Goal: Task Accomplishment & Management: Complete application form

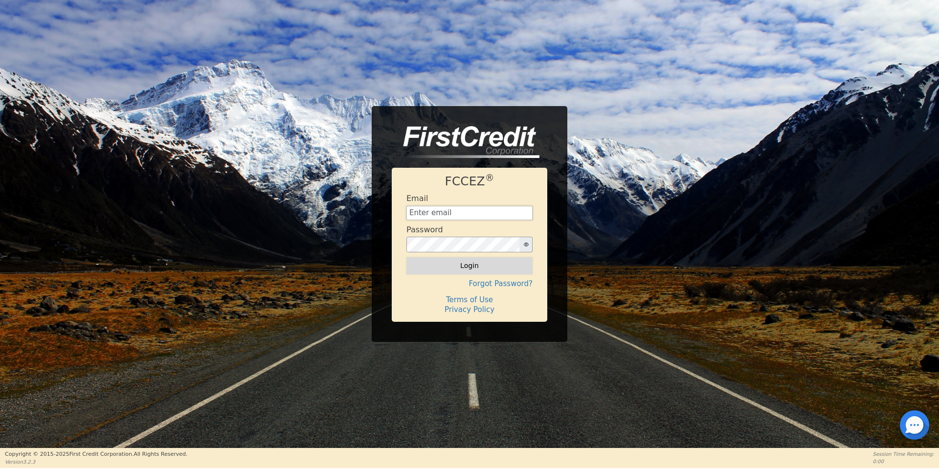
type input "[EMAIL_ADDRESS][DOMAIN_NAME]"
click at [486, 265] on button "Login" at bounding box center [470, 265] width 126 height 17
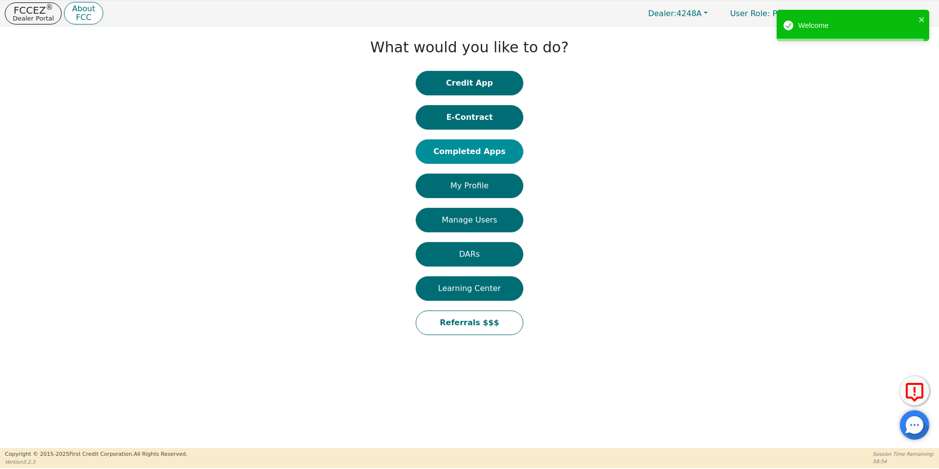
click at [478, 154] on button "Completed Apps" at bounding box center [470, 151] width 108 height 24
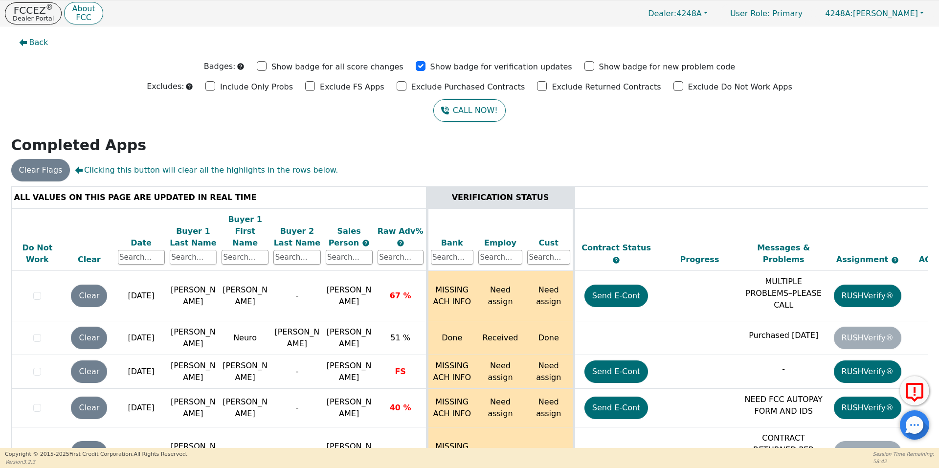
click at [195, 250] on input "text" at bounding box center [193, 257] width 47 height 15
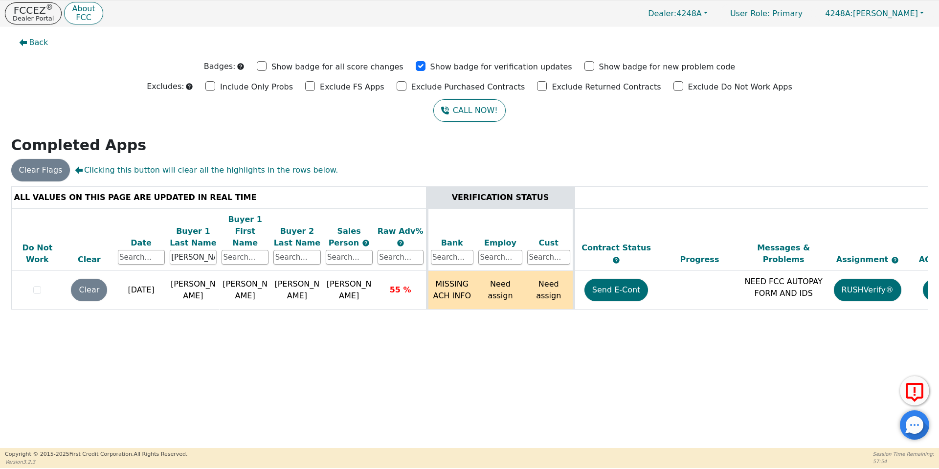
type input "[PERSON_NAME]"
click at [21, 23] on button "FCCEZ ® Dealer Portal" at bounding box center [33, 13] width 57 height 22
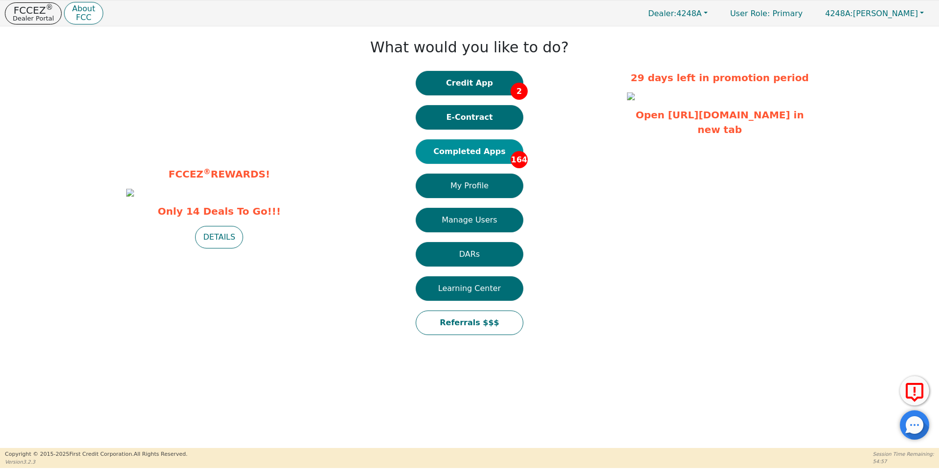
click at [447, 153] on button "Completed Apps 164" at bounding box center [470, 151] width 108 height 24
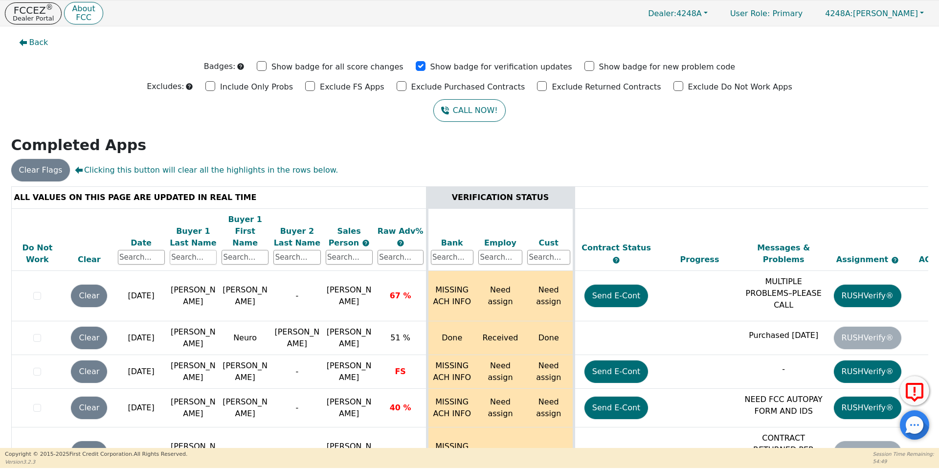
click at [203, 250] on input "text" at bounding box center [193, 257] width 47 height 15
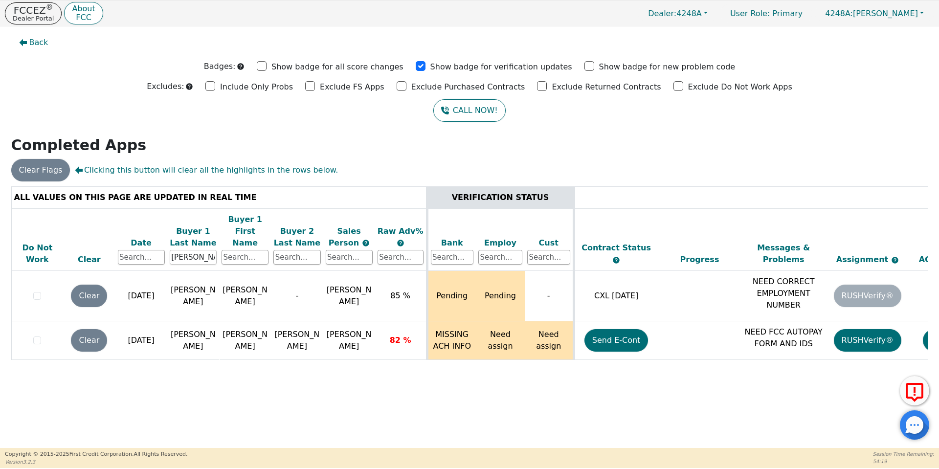
type input "[PERSON_NAME]"
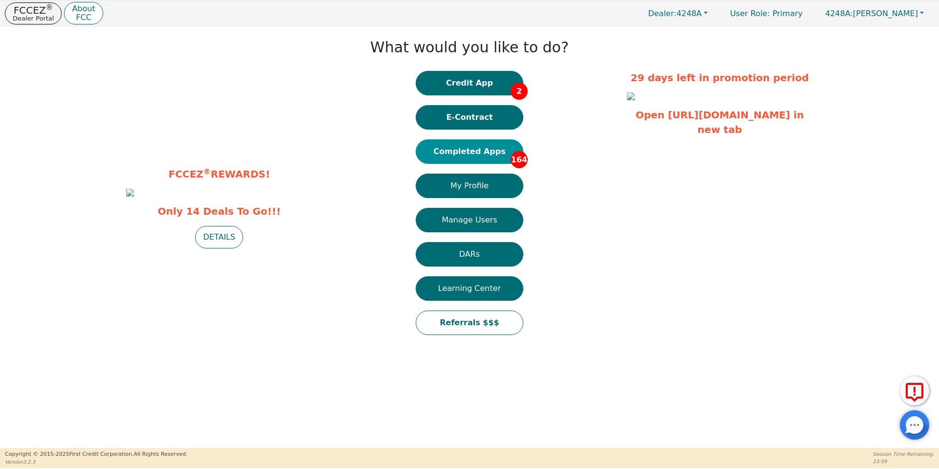
click at [475, 151] on button "Completed Apps 164" at bounding box center [470, 151] width 108 height 24
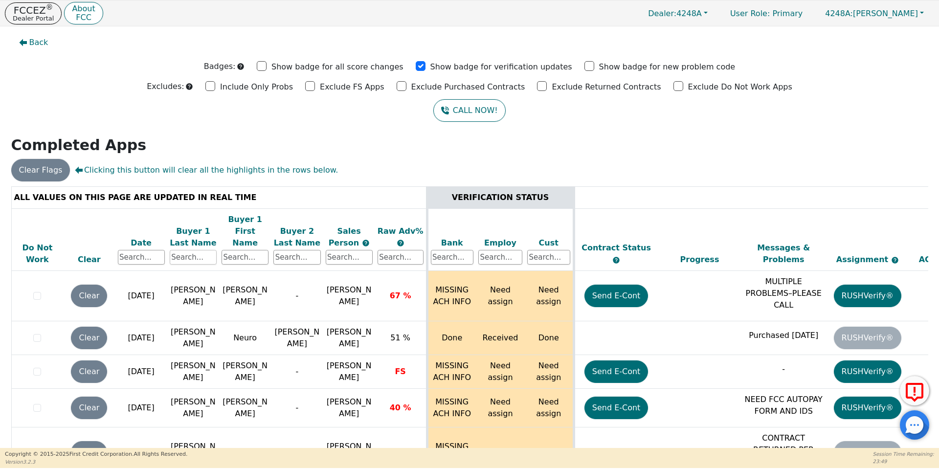
click at [203, 250] on input "text" at bounding box center [193, 257] width 47 height 15
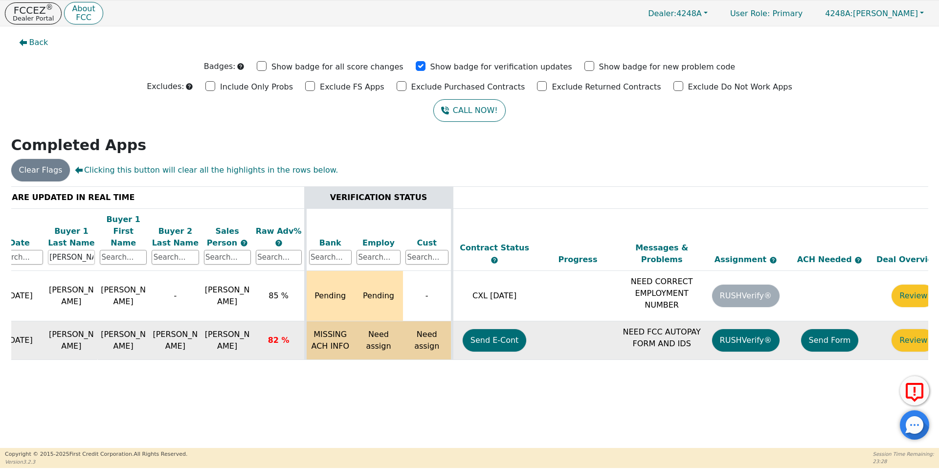
scroll to position [0, 150]
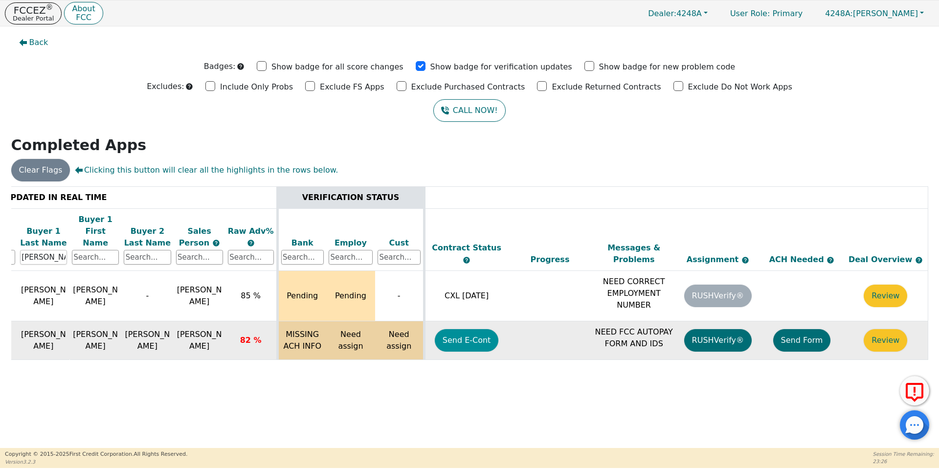
type input "[PERSON_NAME]"
click at [464, 329] on button "Send E-Cont" at bounding box center [467, 340] width 64 height 23
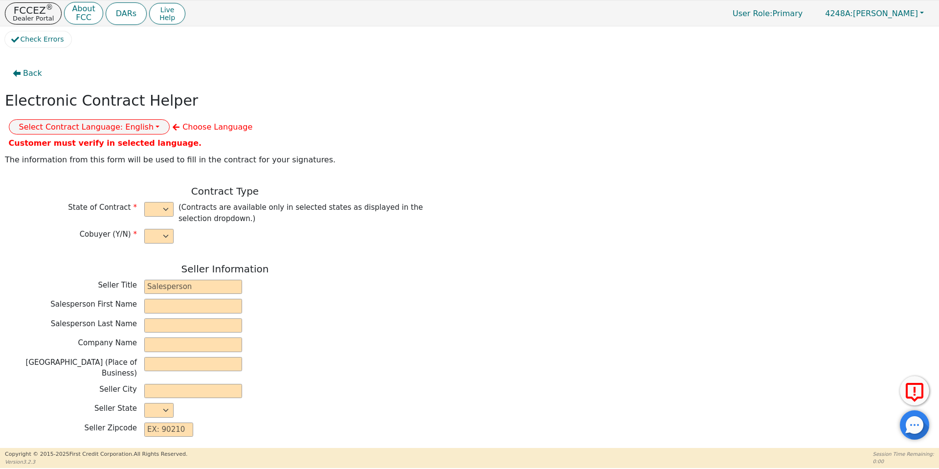
select select "y"
type input "owner"
type input "Ivonne"
type input "Madrid"
type input "AQUA REMACH LLC"
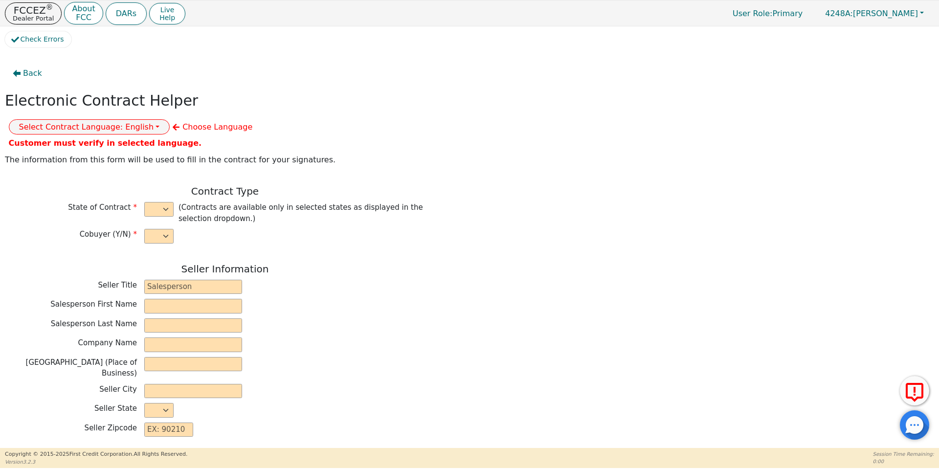
type input "13746 OFFICE PARK DR"
type input "HOUSTON"
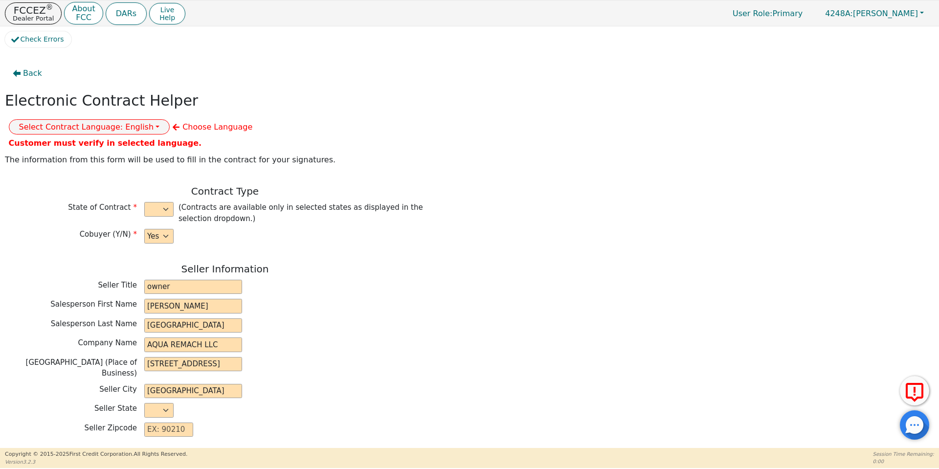
select select "TX"
type input "77070"
type input "[PERSON_NAME]"
type input "MILTONCULLIVAN@GMAIL.COM"
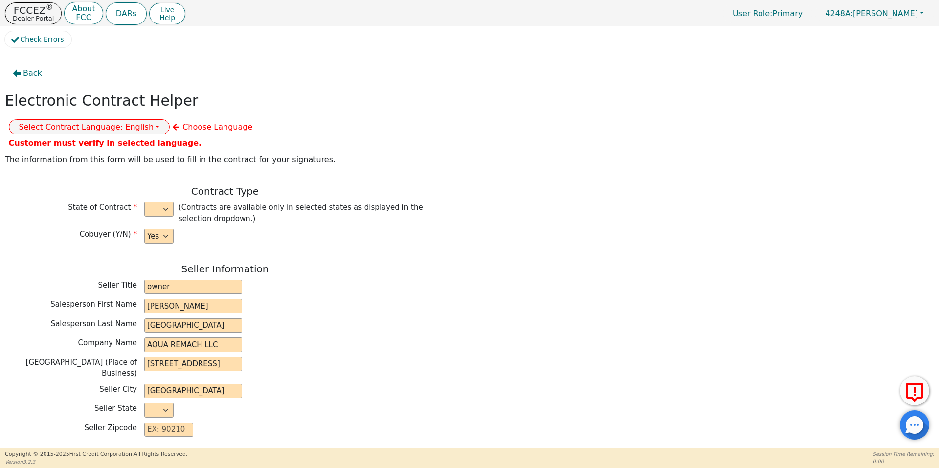
type input "PRISCILA"
type input "[PERSON_NAME]"
type input "prissycat2480@gmail.com"
type input "715 Kress St"
type input "Houston"
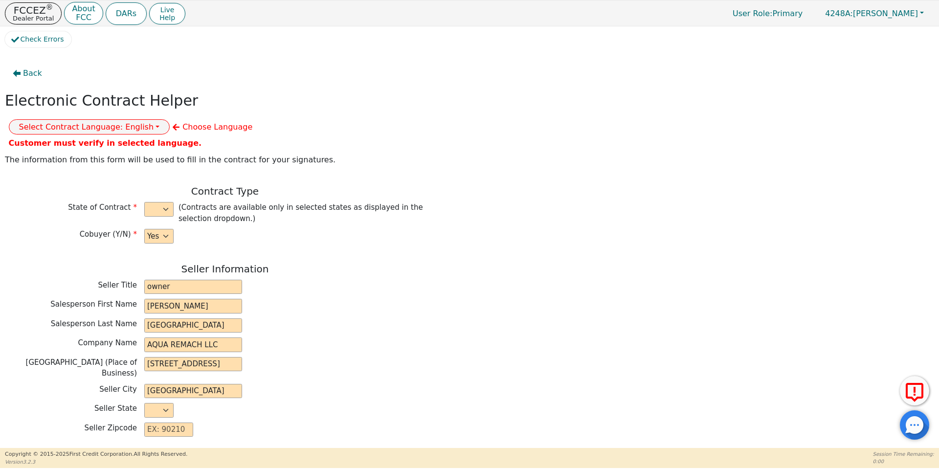
select select "TX"
type input "77020"
type input "[DATE]"
type input "17.99"
type input "2025-11-03"
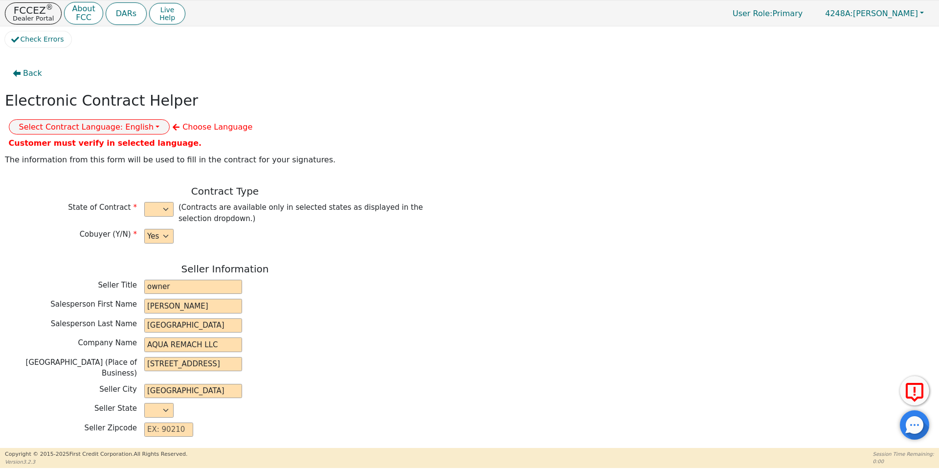
type input "60"
type input "0"
type input "10000.00"
type input "0.00"
type input "10000.00"
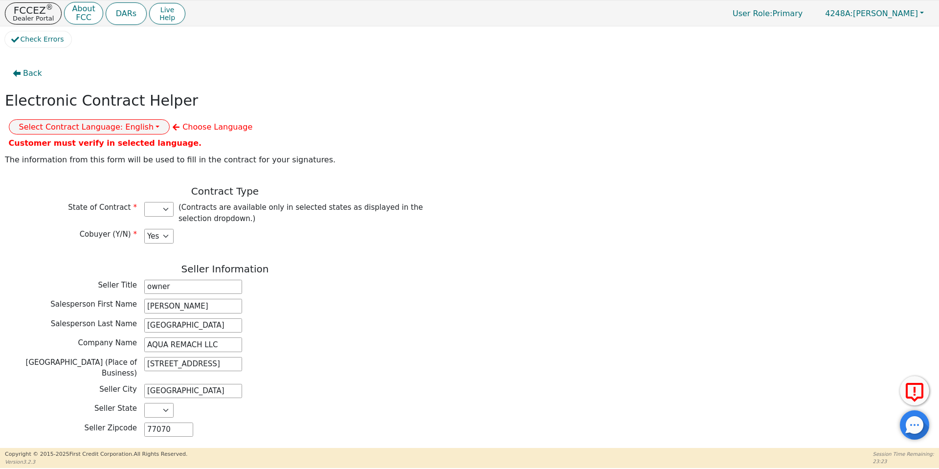
select select "TX"
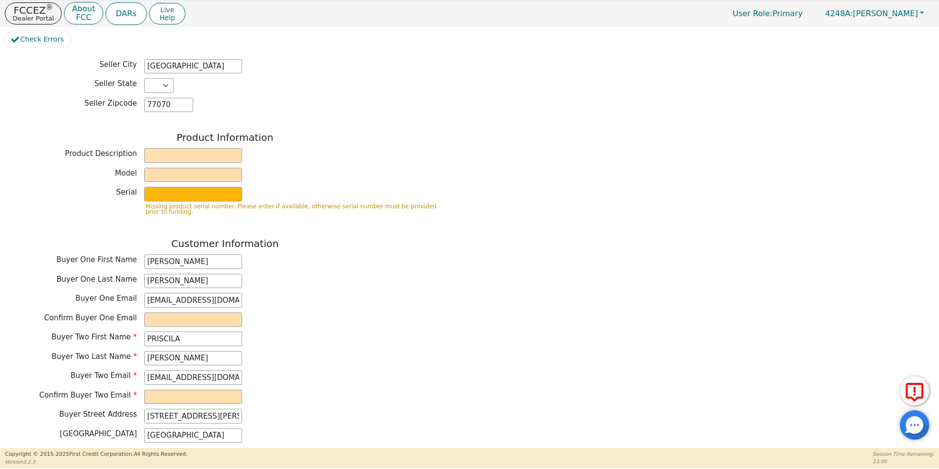
scroll to position [332, 0]
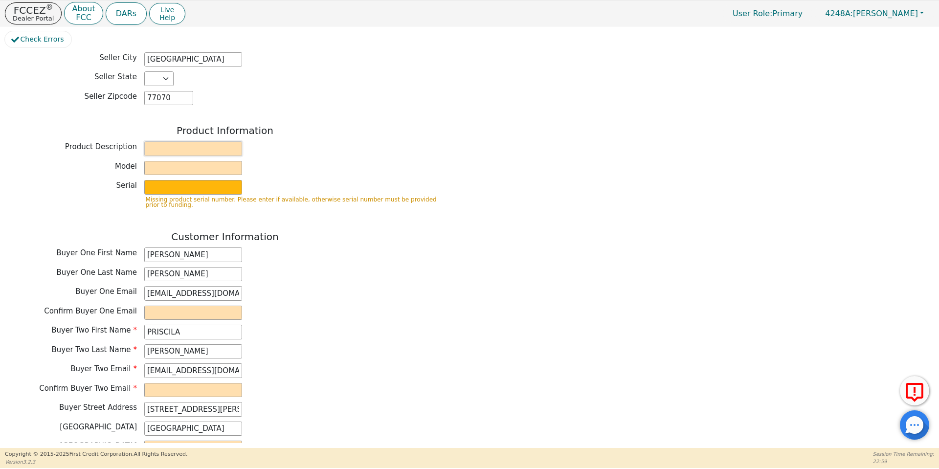
click at [221, 141] on input "text" at bounding box center [193, 148] width 98 height 15
type input "WATER SYSTEMS"
click at [198, 161] on input "text" at bounding box center [193, 168] width 98 height 15
type input "whole house"
click at [206, 180] on input "text" at bounding box center [193, 187] width 98 height 15
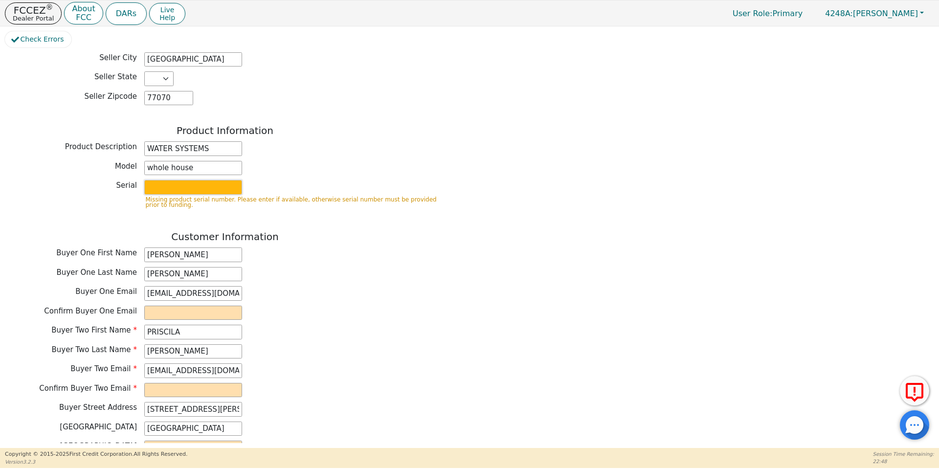
type input "S2156437"
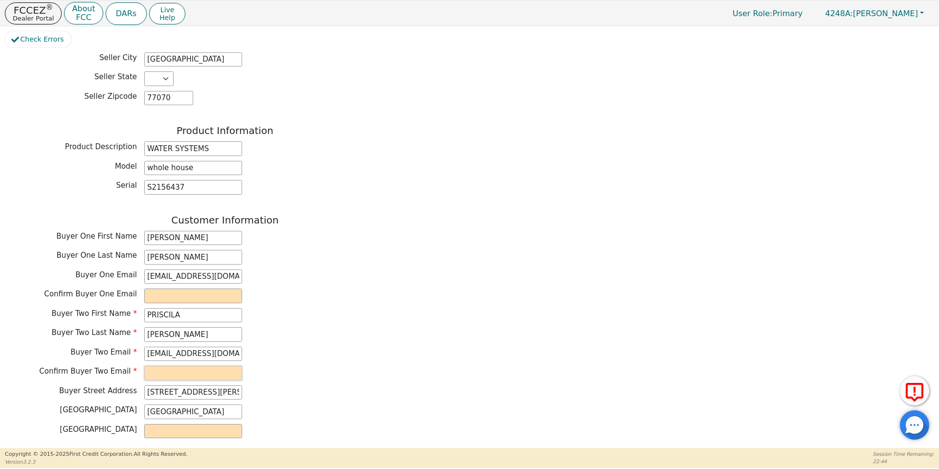
click at [177, 366] on input "email" at bounding box center [193, 373] width 98 height 15
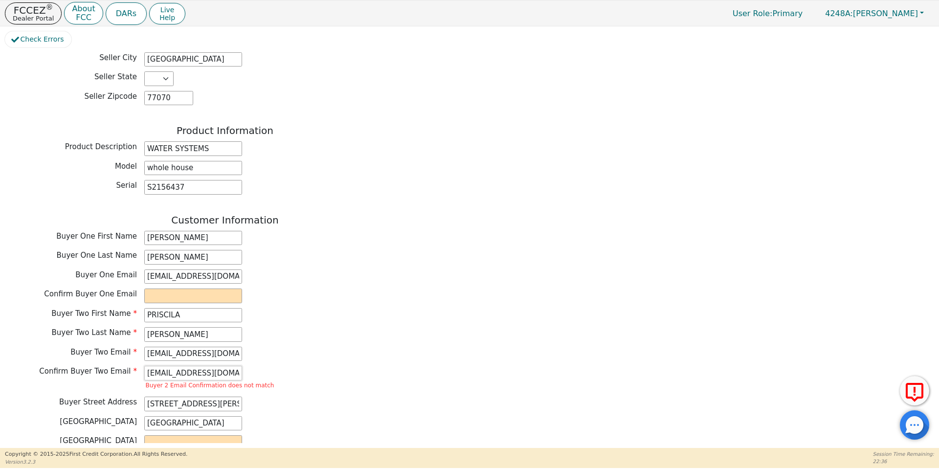
type input "prissycat248@gmail.com"
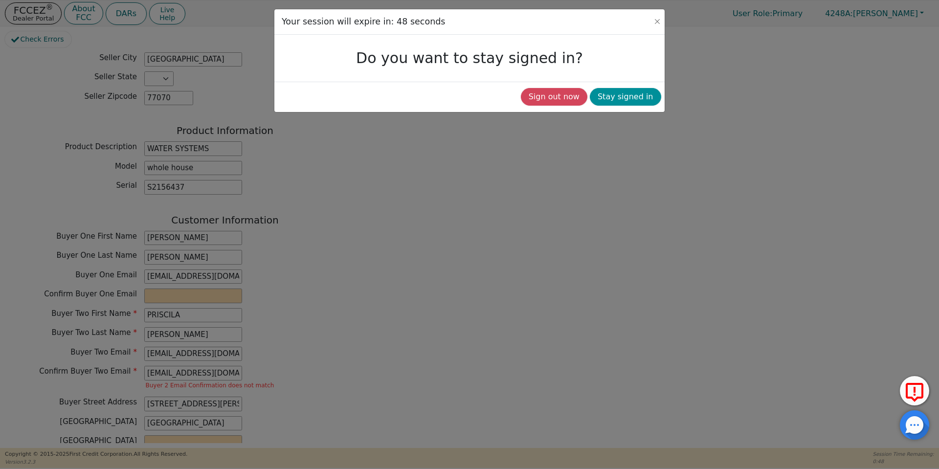
click at [633, 101] on button "Stay signed in" at bounding box center [625, 97] width 71 height 18
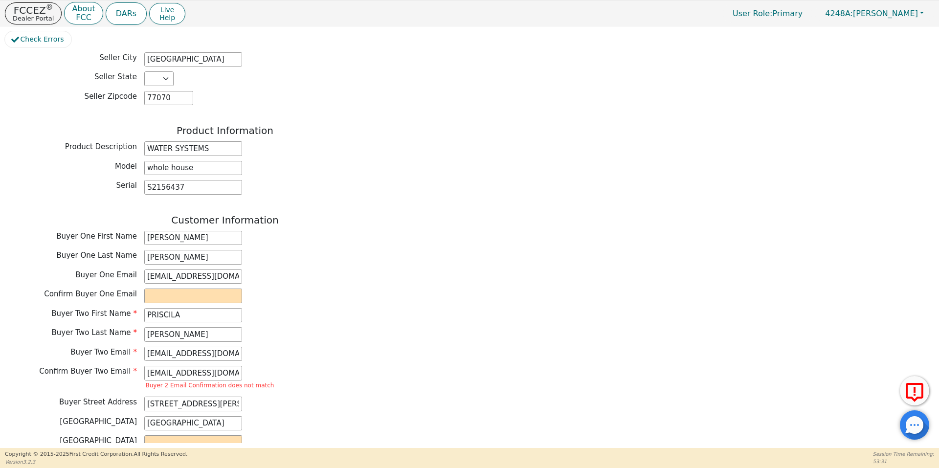
click at [633, 101] on div "Back Electronic Contract Helper Select Contract Language: English Customer must…" at bounding box center [470, 247] width 930 height 391
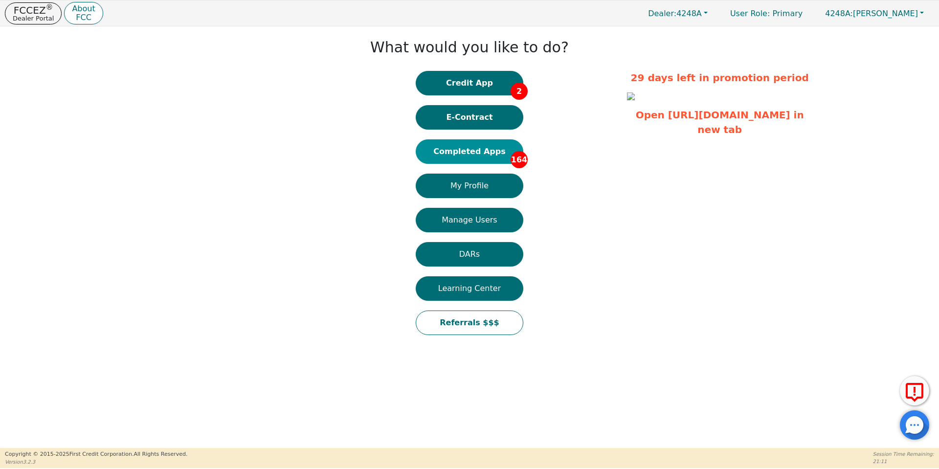
click at [471, 158] on button "Completed Apps 164" at bounding box center [470, 151] width 108 height 24
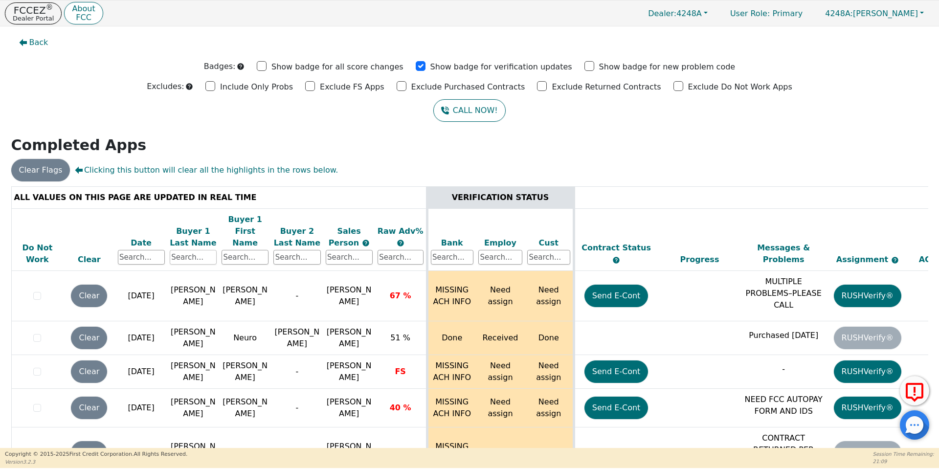
click at [207, 250] on input "text" at bounding box center [193, 257] width 47 height 15
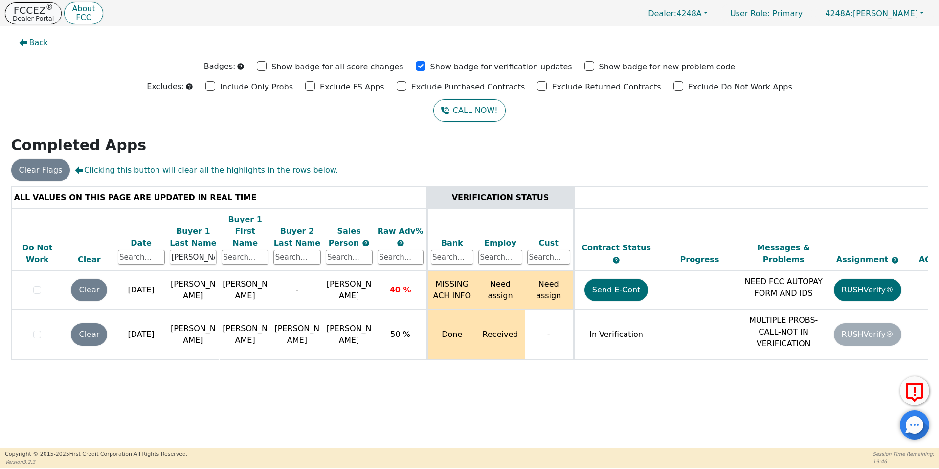
type input "martinez"
click at [38, 8] on p "FCCEZ ®" at bounding box center [33, 10] width 41 height 10
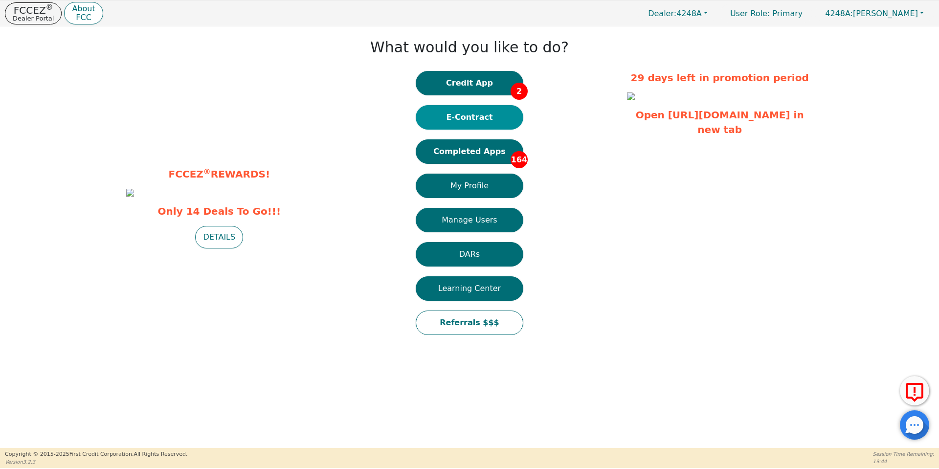
click at [468, 119] on button "E-Contract" at bounding box center [470, 117] width 108 height 24
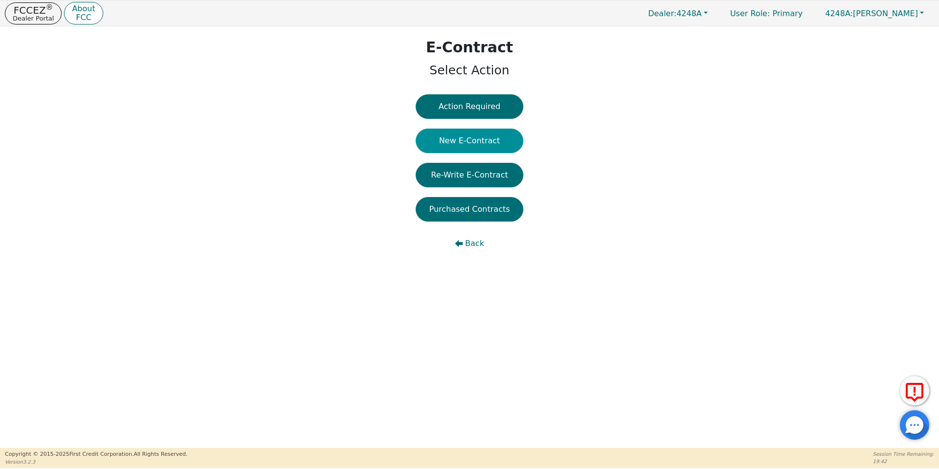
click at [480, 146] on button "New E-Contract" at bounding box center [470, 141] width 108 height 24
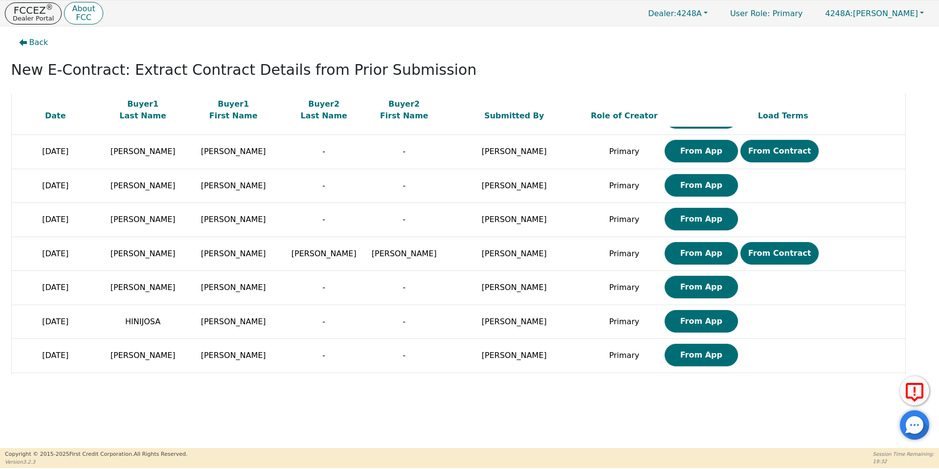
scroll to position [538, 0]
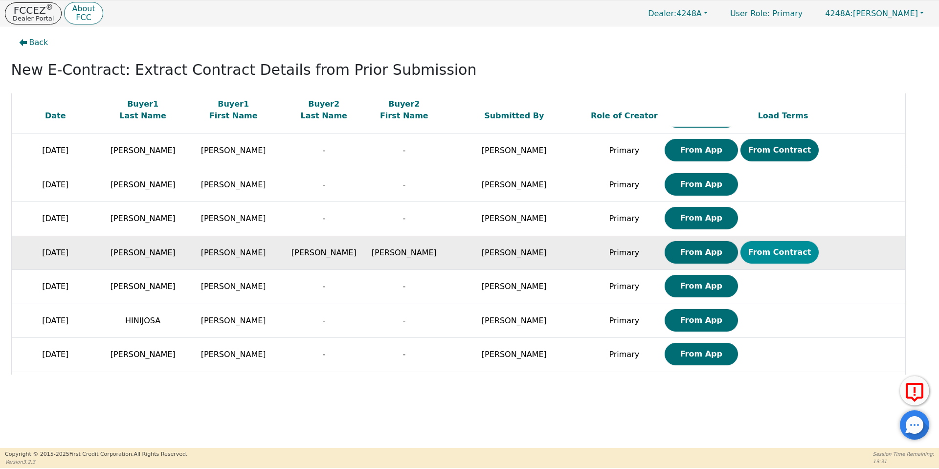
click at [741, 249] on button "From Contract" at bounding box center [780, 252] width 79 height 23
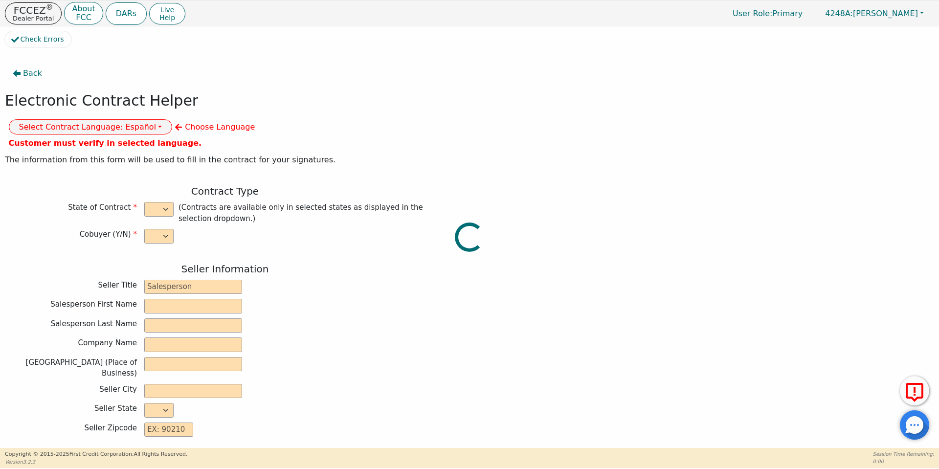
select select "y"
type input "owner"
type input "Ivonne"
type input "Madrid"
type input "AQUA REMACH LLC"
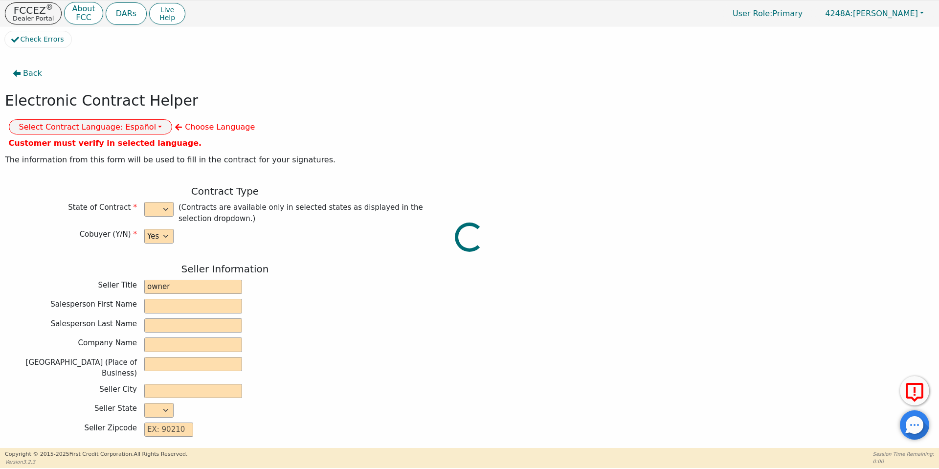
type input "13746 OFFICE PARK DR"
type input "HOUSTON"
select select "TX"
type input "77070"
type input "Water System"
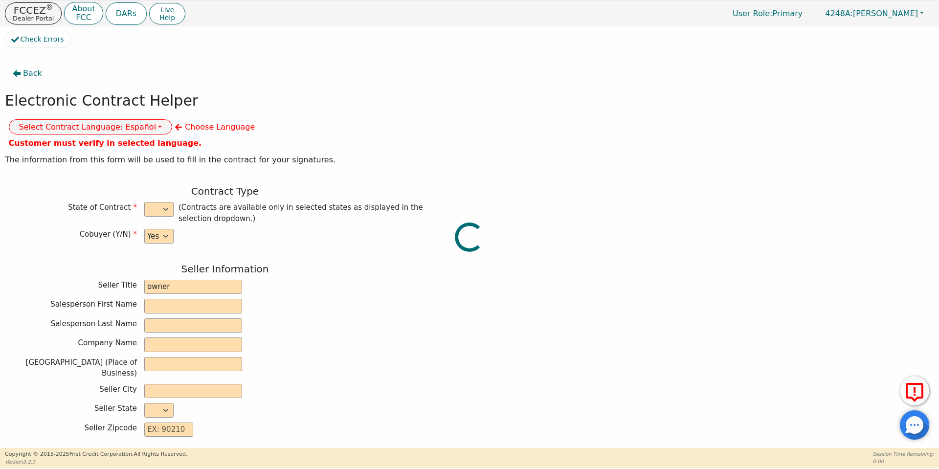
type input "whole house"
type input "S2156437"
type input "[PERSON_NAME]"
type input "Norismartinez78@gmail.com"
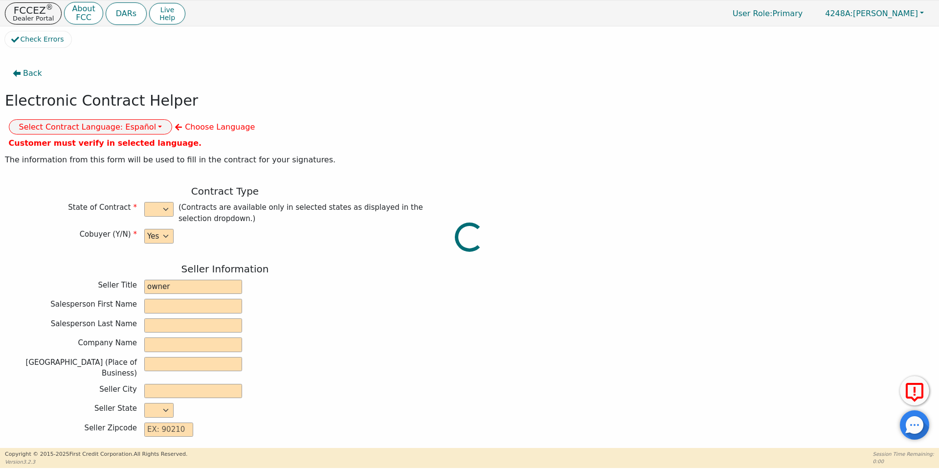
type input "Norismartinez78@gmail.com"
type input "[PERSON_NAME]"
type input "Abel.martinez7883@gmail.com"
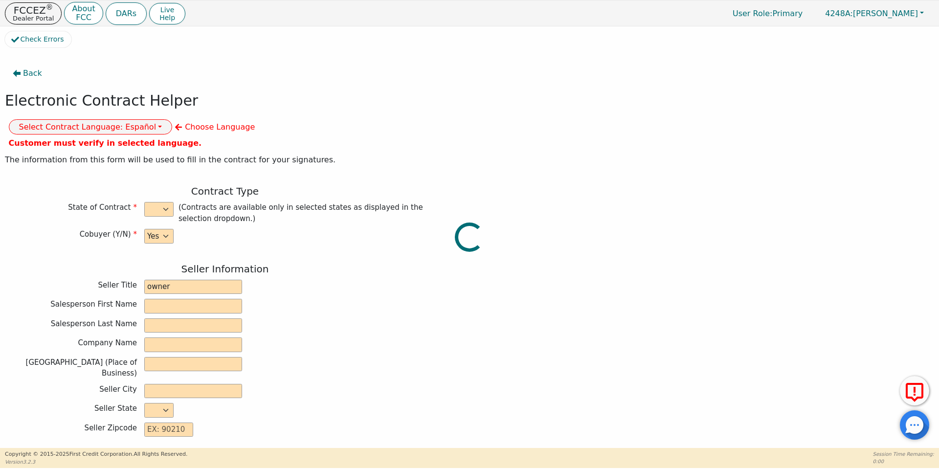
type input "518 Asblarum"
type input "Conroe"
select select "TX"
type input "77303"
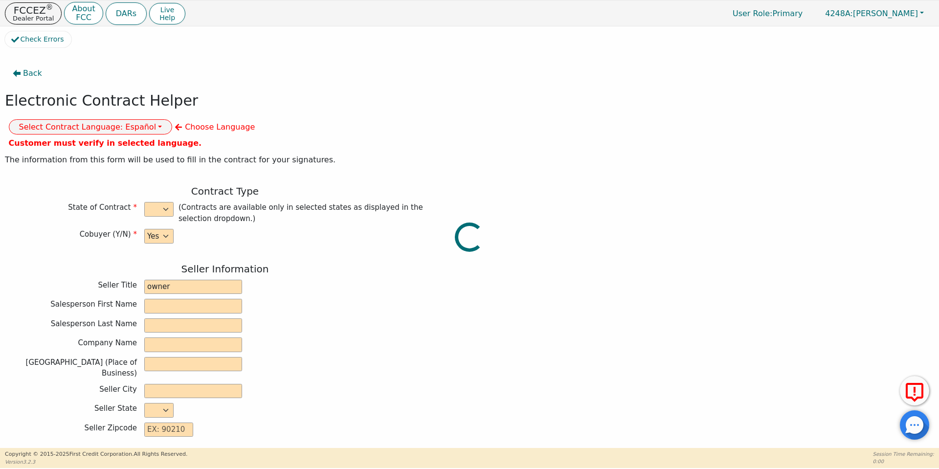
type input "[DATE]"
type input "17.99"
type input "2025-10-22"
type input "60"
type input "0"
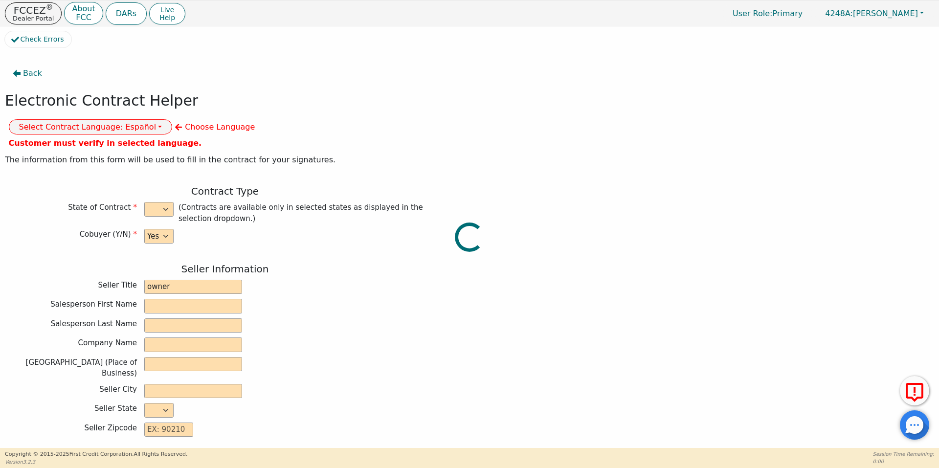
type input "8500.00"
type input "0.00"
checkbox input "true"
type input "0.00"
checkbox input "true"
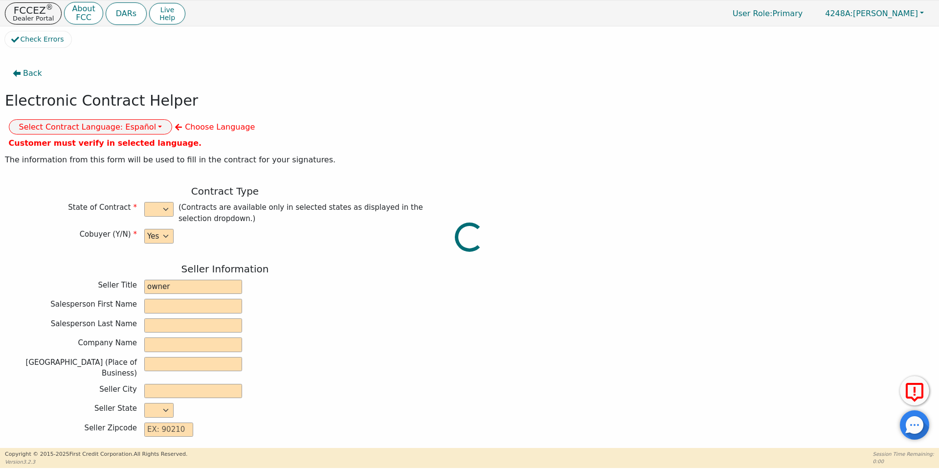
type input "0.00"
type input "8500.00"
type input "12948.00"
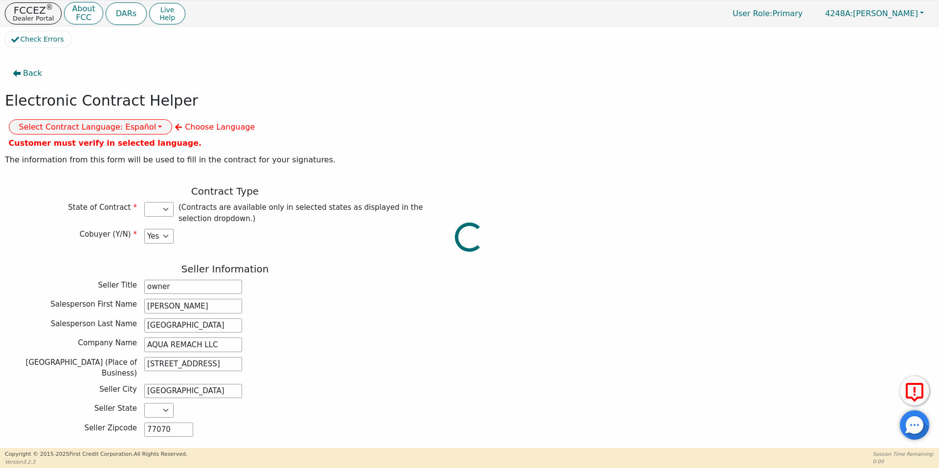
select select "TX"
click at [314, 280] on div "Seller Title owner" at bounding box center [225, 287] width 440 height 15
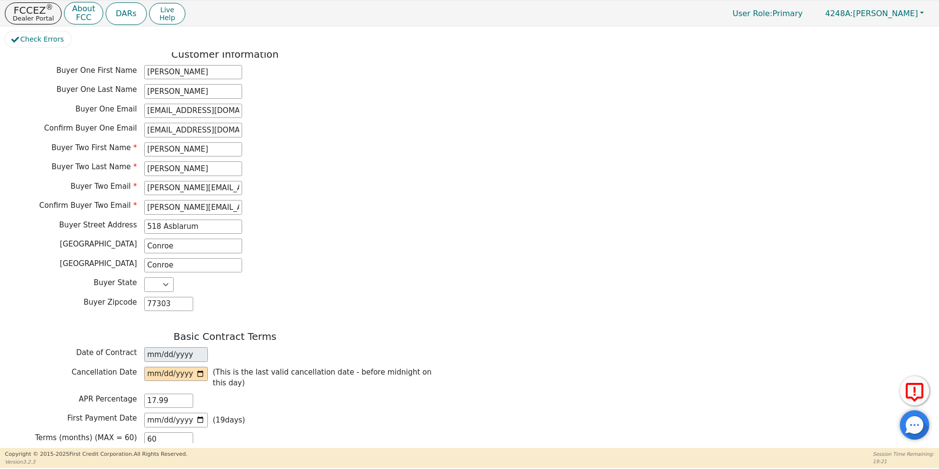
scroll to position [499, 0]
click at [190, 219] on input "518 Asblarum" at bounding box center [193, 226] width 98 height 15
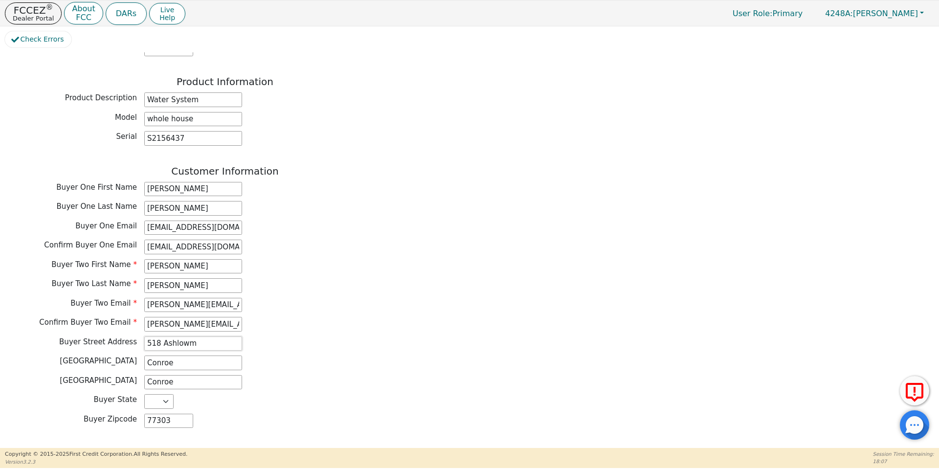
scroll to position [384, 0]
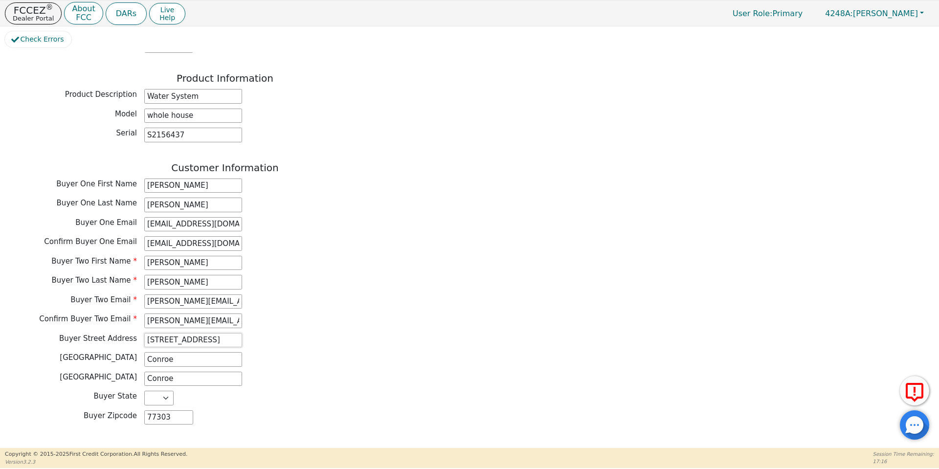
type input "519 Ashlawn drive"
click at [386, 284] on div "Buyer Two First Name ABEL Buyer Two Last Name MARTINEZ Buyer Two Email Abel.mar…" at bounding box center [225, 293] width 440 height 75
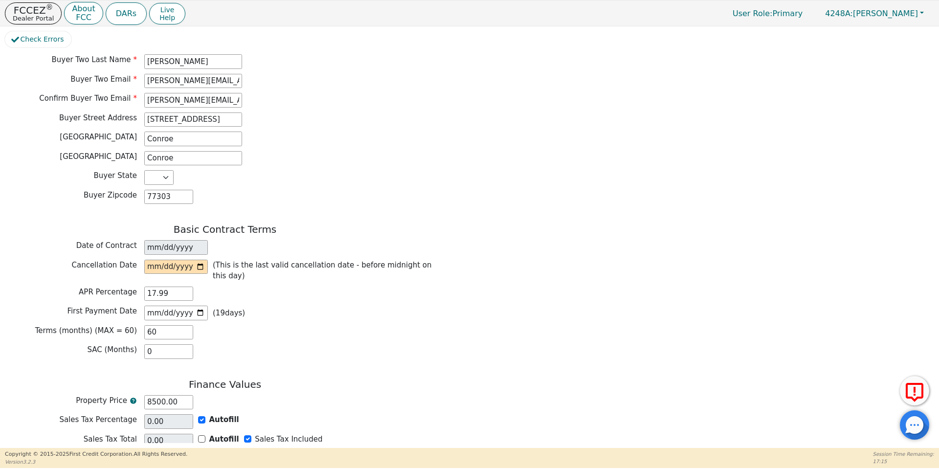
scroll to position [614, 0]
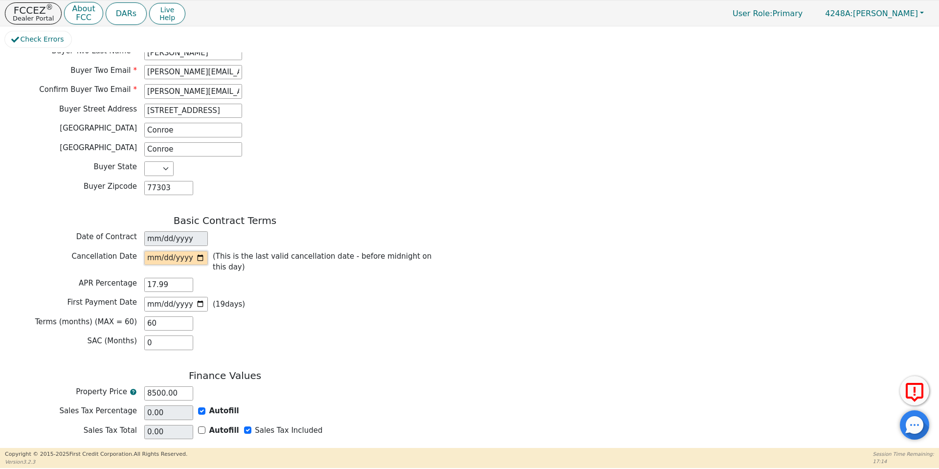
click at [199, 251] on input "date" at bounding box center [176, 258] width 64 height 15
click at [199, 251] on input "2025-10-07" at bounding box center [176, 258] width 64 height 15
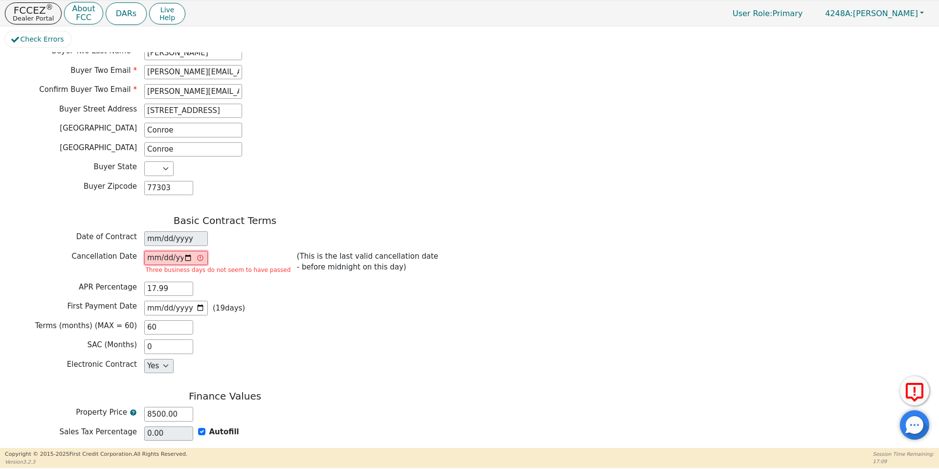
click at [187, 251] on input "2025-10-06" at bounding box center [176, 258] width 64 height 15
type input "2025-10-07"
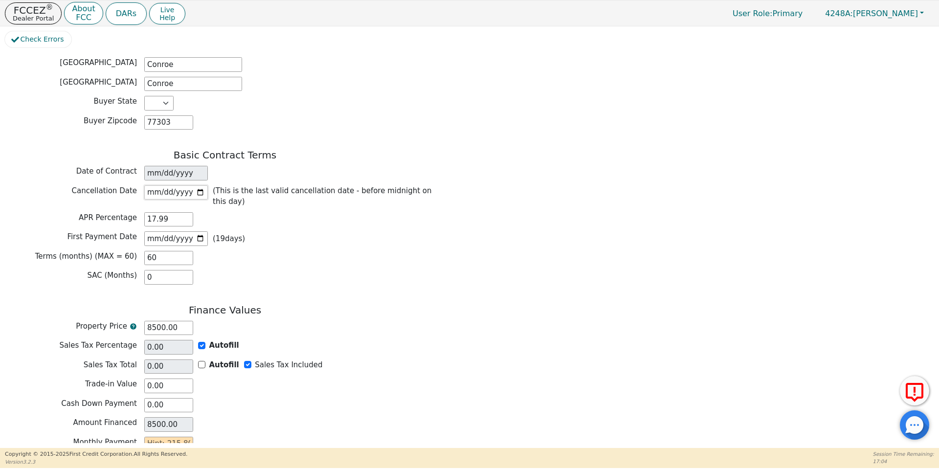
scroll to position [680, 0]
click at [185, 436] on input "text" at bounding box center [168, 443] width 49 height 15
type input "2"
type input "120.00"
type input "21"
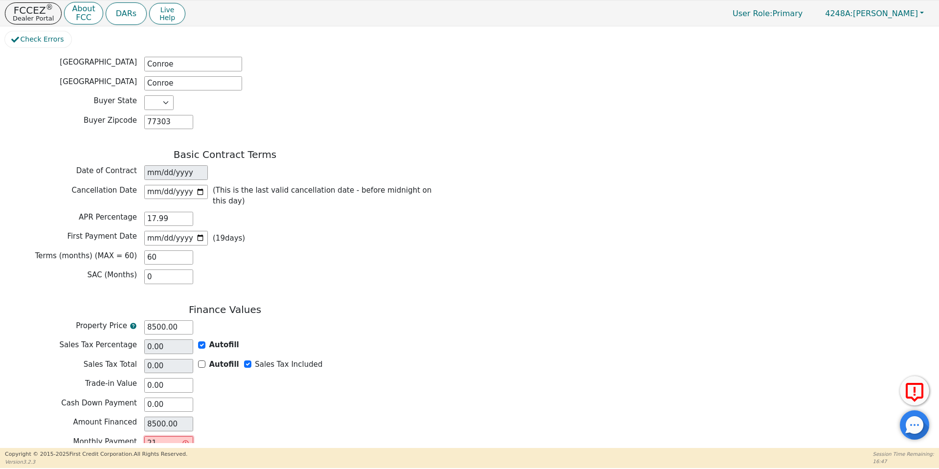
type input "1260.00"
type input "215"
type input "12900.00"
type input "215.8"
type input "12948.00"
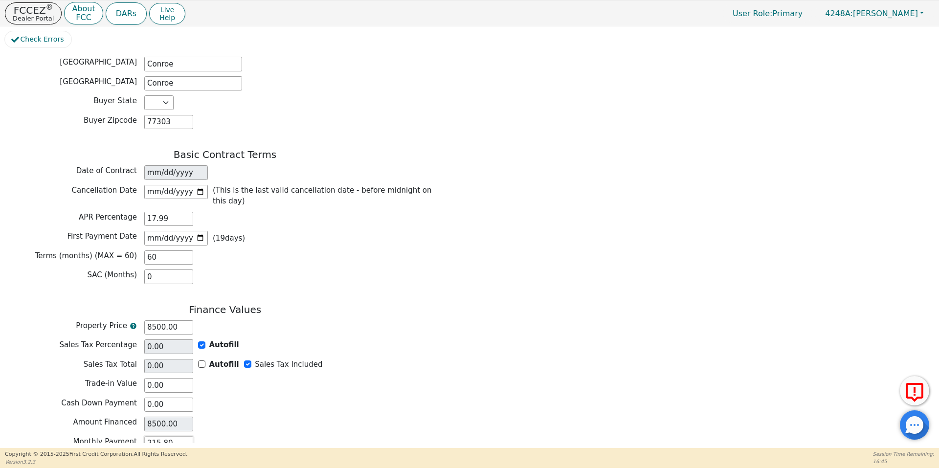
type input "215.80"
click at [303, 398] on div "Cash Down Payment 0.00" at bounding box center [225, 405] width 440 height 15
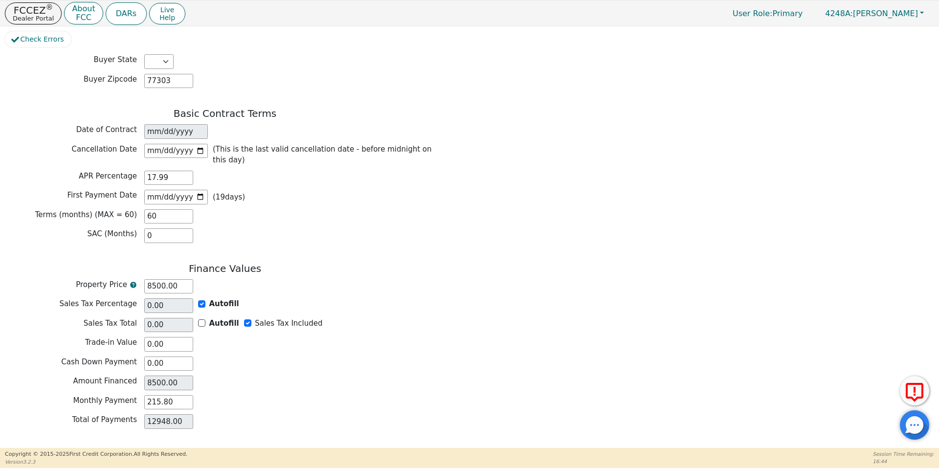
click at [68, 449] on button "Review & Begin Contract" at bounding box center [61, 460] width 113 height 23
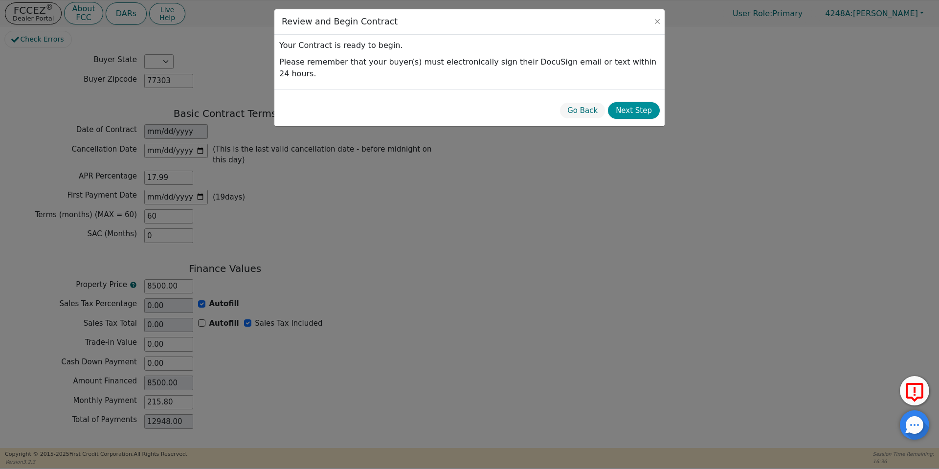
click at [641, 105] on button "Next Step" at bounding box center [634, 110] width 52 height 17
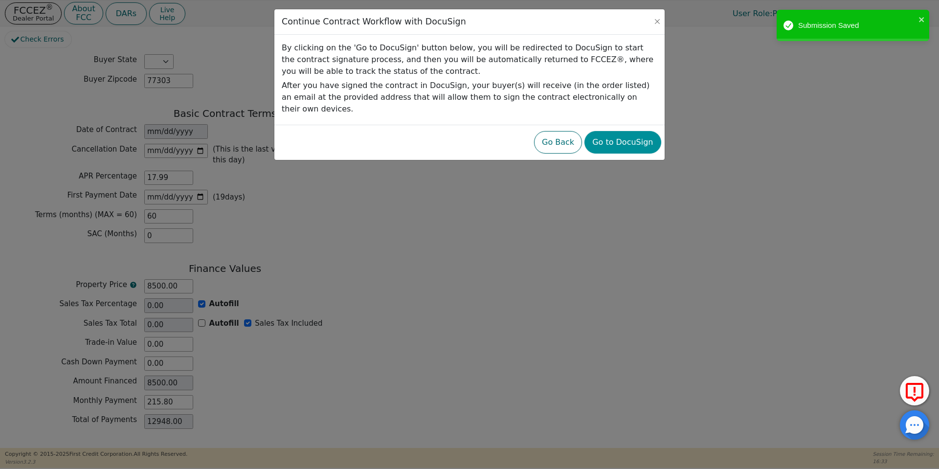
click at [631, 131] on button "Go to DocuSign" at bounding box center [623, 142] width 76 height 23
